Goal: Use online tool/utility: Utilize a website feature to perform a specific function

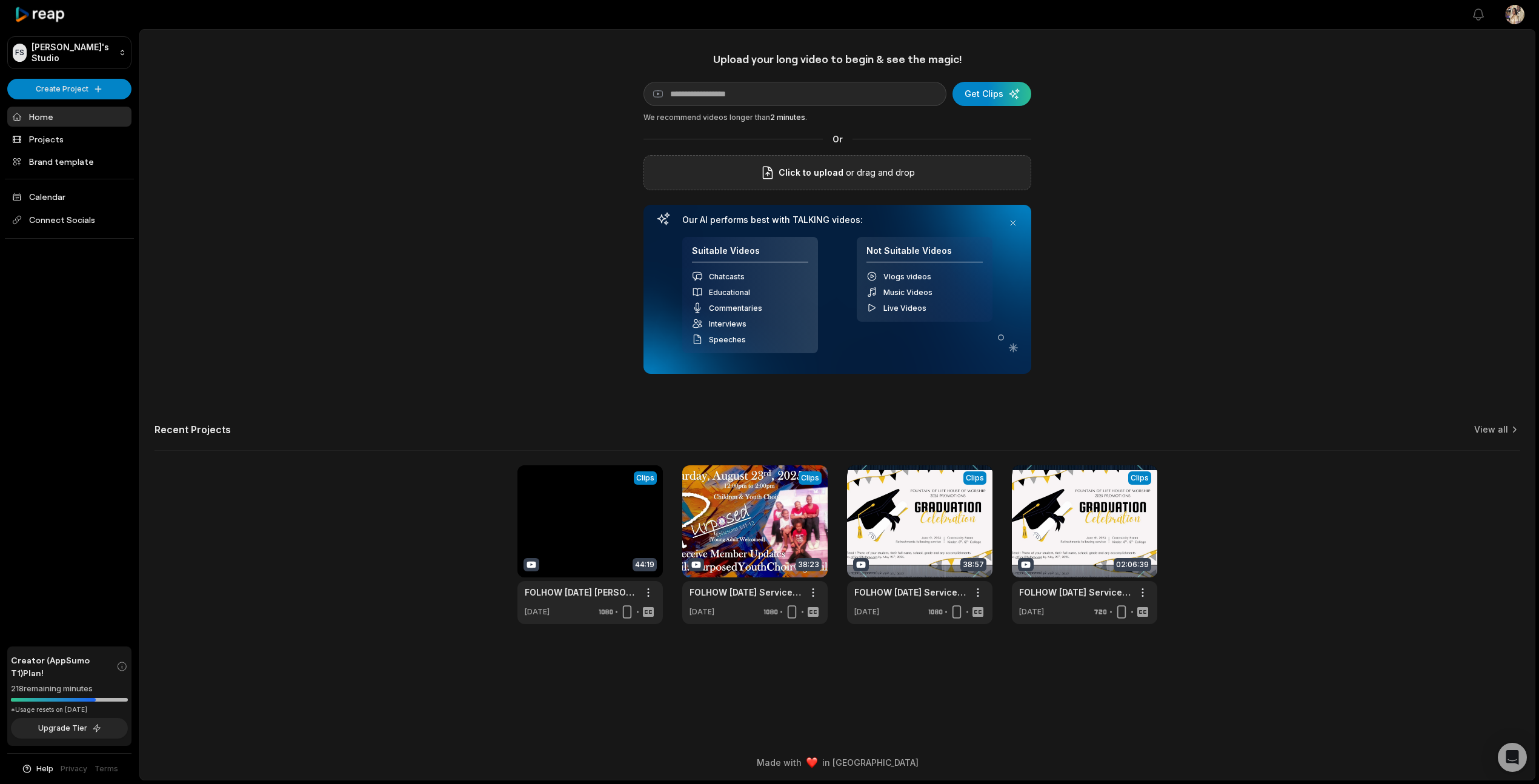
click at [825, 165] on span "Click to upload" at bounding box center [811, 172] width 65 height 15
click at [0, 0] on input "Click to upload" at bounding box center [0, 0] width 0 height 0
paste input "**********"
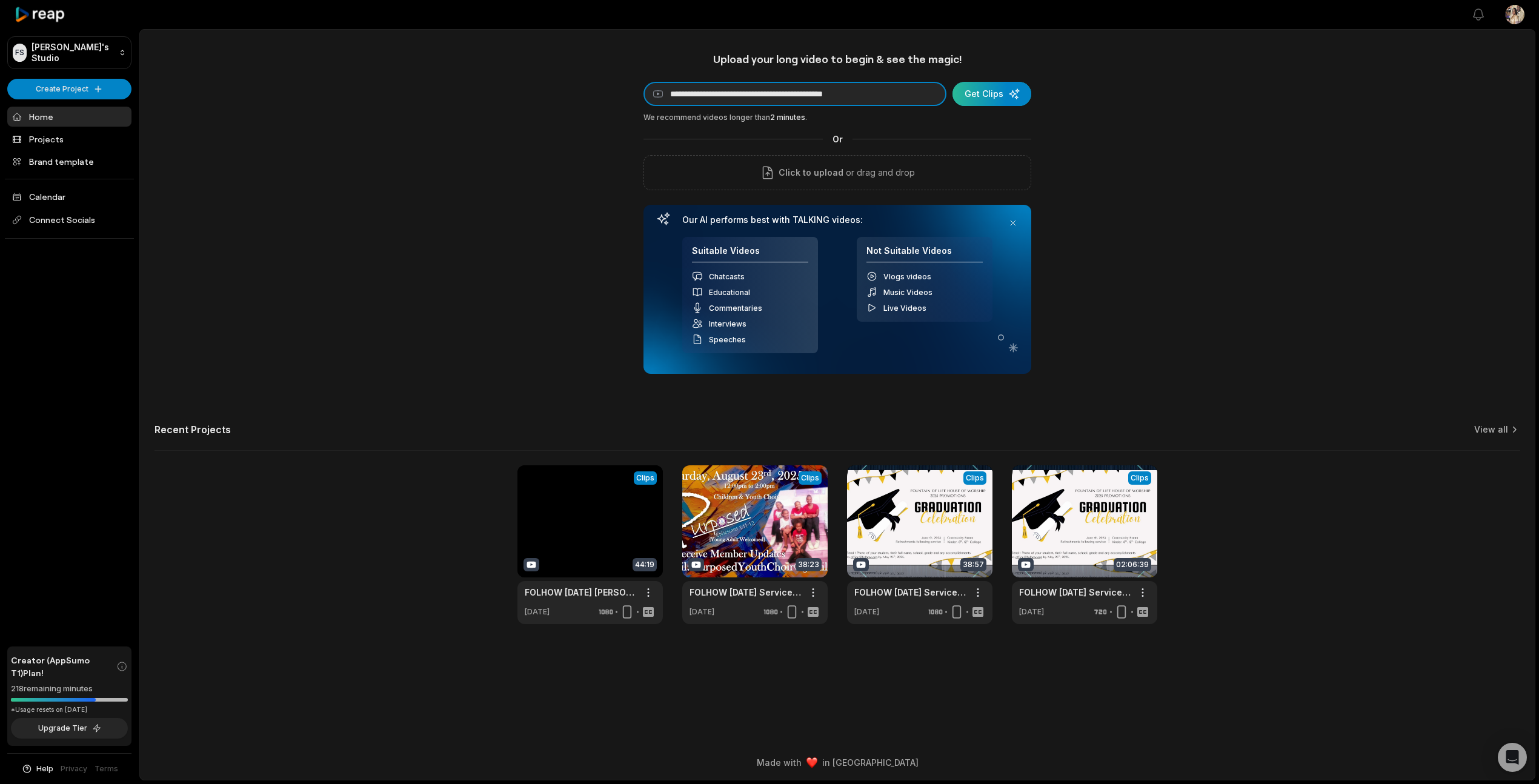
type input "**********"
click at [1004, 92] on div "submit" at bounding box center [992, 94] width 78 height 24
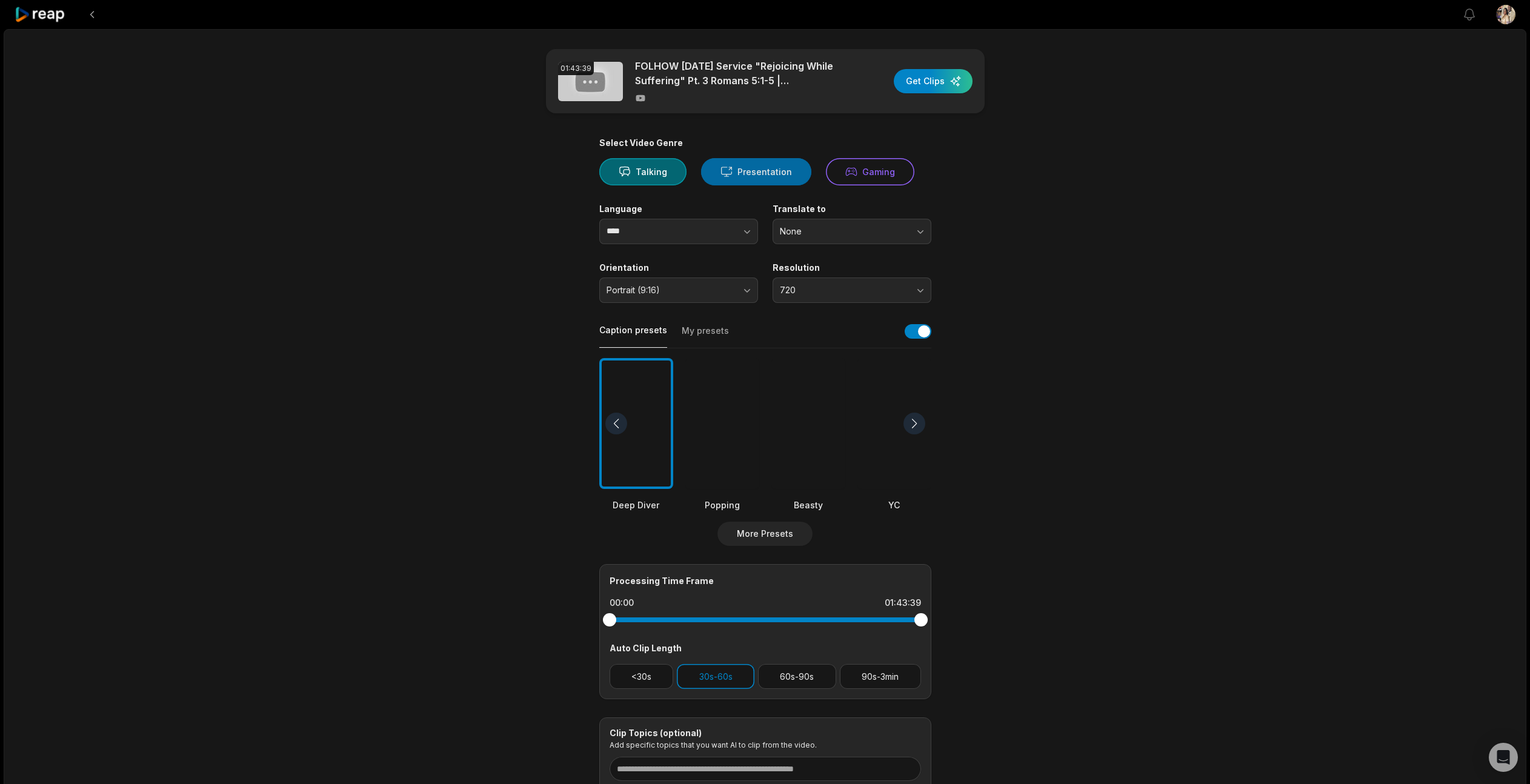
click at [734, 172] on button "Presentation" at bounding box center [756, 172] width 110 height 27
click at [792, 296] on button "720" at bounding box center [852, 290] width 159 height 26
click at [809, 339] on p "1080" at bounding box center [852, 341] width 143 height 13
click at [746, 290] on button "Portrait (9:16)" at bounding box center [678, 290] width 159 height 26
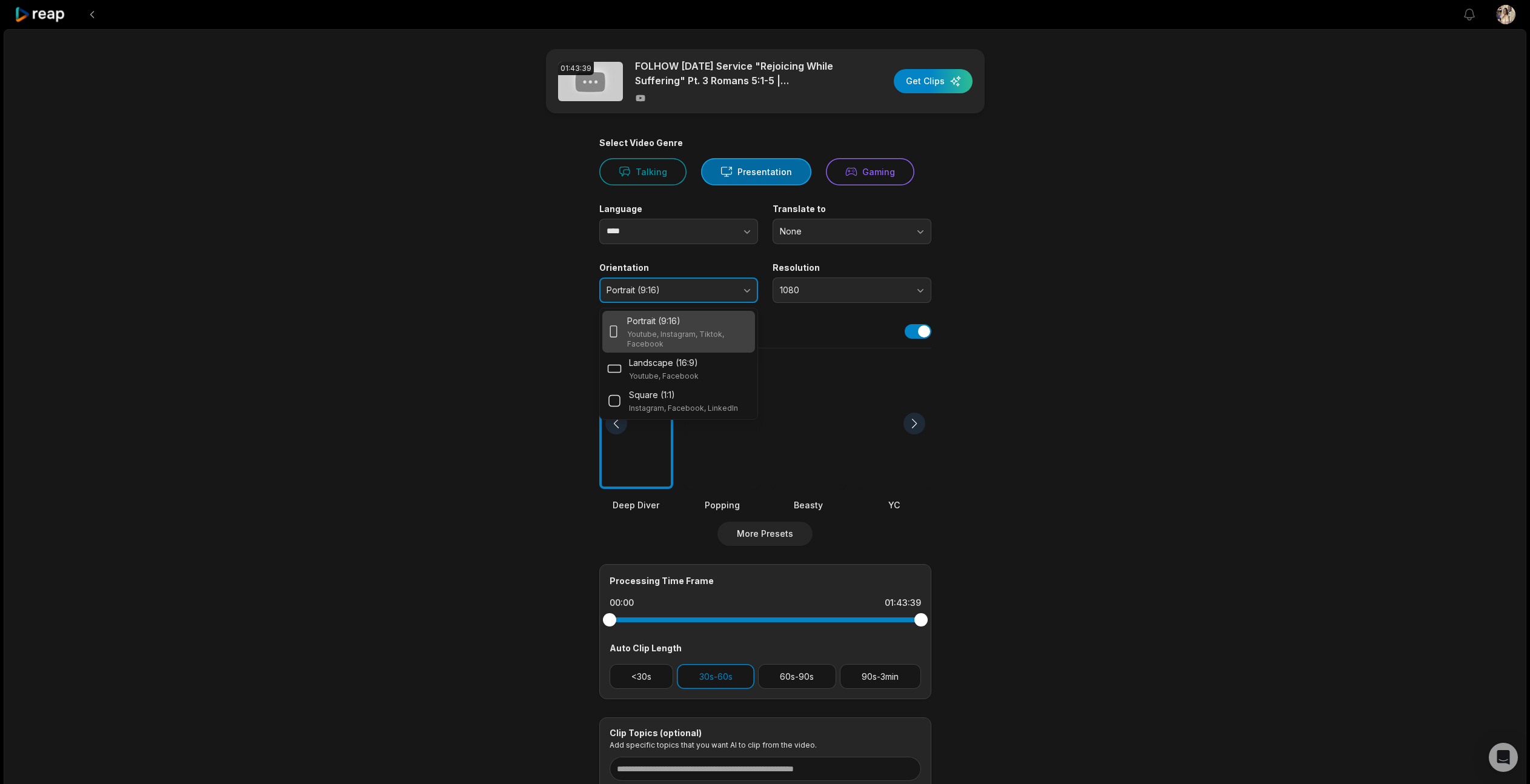
click at [746, 290] on button "Portrait (9:16)" at bounding box center [678, 290] width 159 height 26
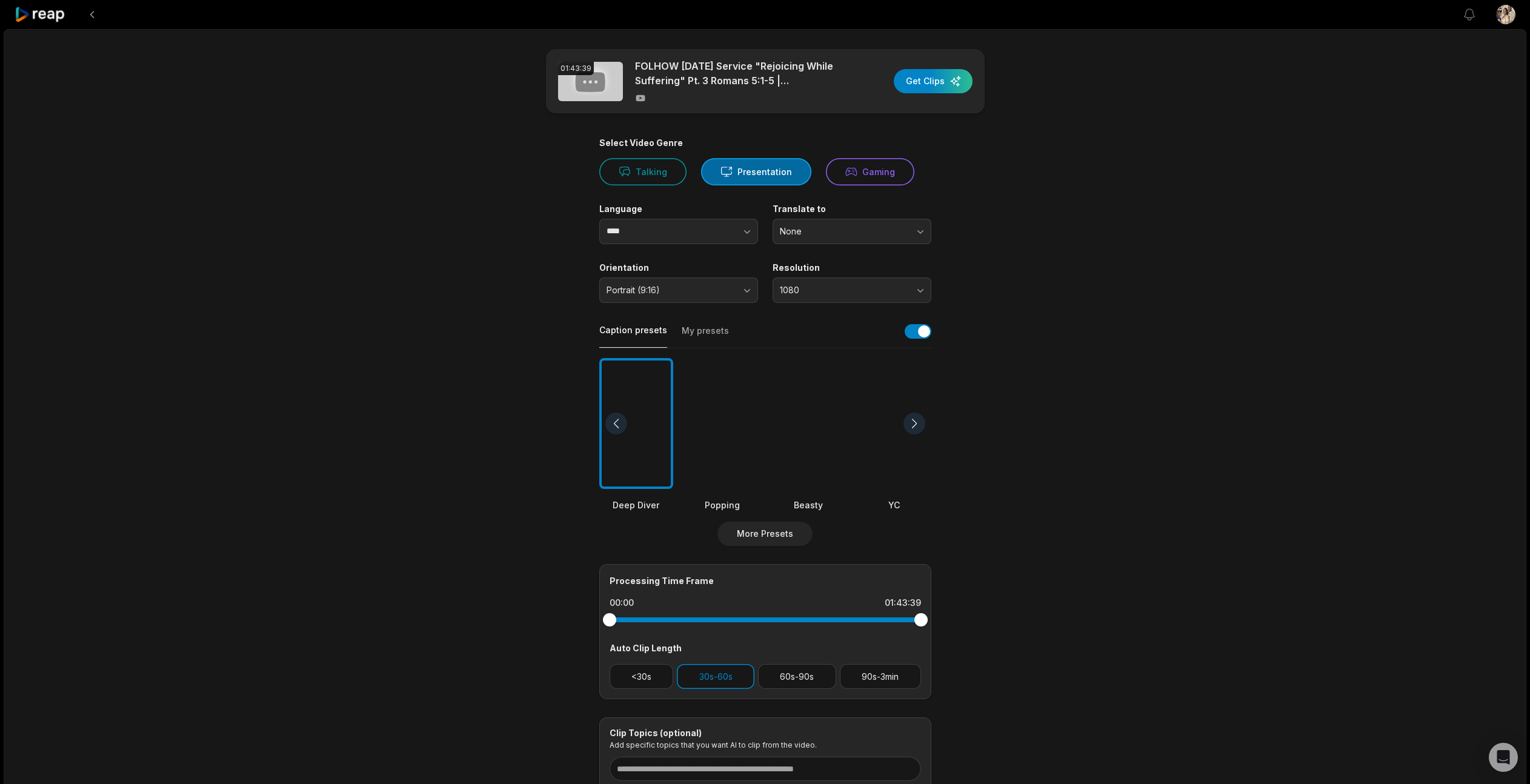
click at [807, 414] on div at bounding box center [808, 424] width 74 height 131
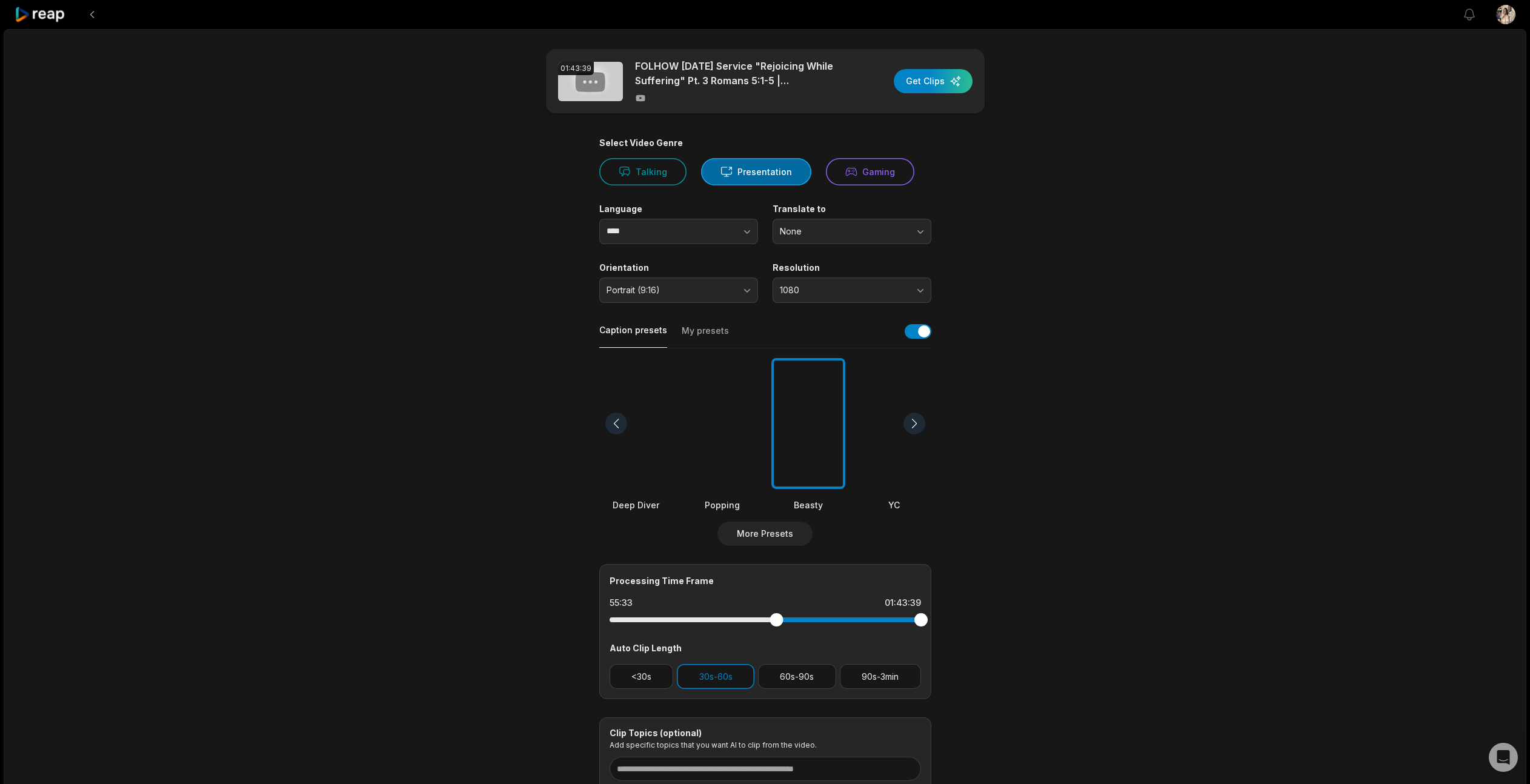
drag, startPoint x: 609, startPoint y: 621, endPoint x: 776, endPoint y: 597, distance: 168.7
click at [776, 597] on div "Processing Time Frame 55:33 01:43:39 Auto Clip Length <30s 30s-60s 60s-90s 90s-…" at bounding box center [765, 632] width 332 height 135
drag, startPoint x: 919, startPoint y: 617, endPoint x: 874, endPoint y: 620, distance: 45.1
click at [874, 620] on div at bounding box center [874, 619] width 14 height 14
click at [930, 86] on div "button" at bounding box center [933, 81] width 78 height 24
